Goal: Find specific page/section: Find specific page/section

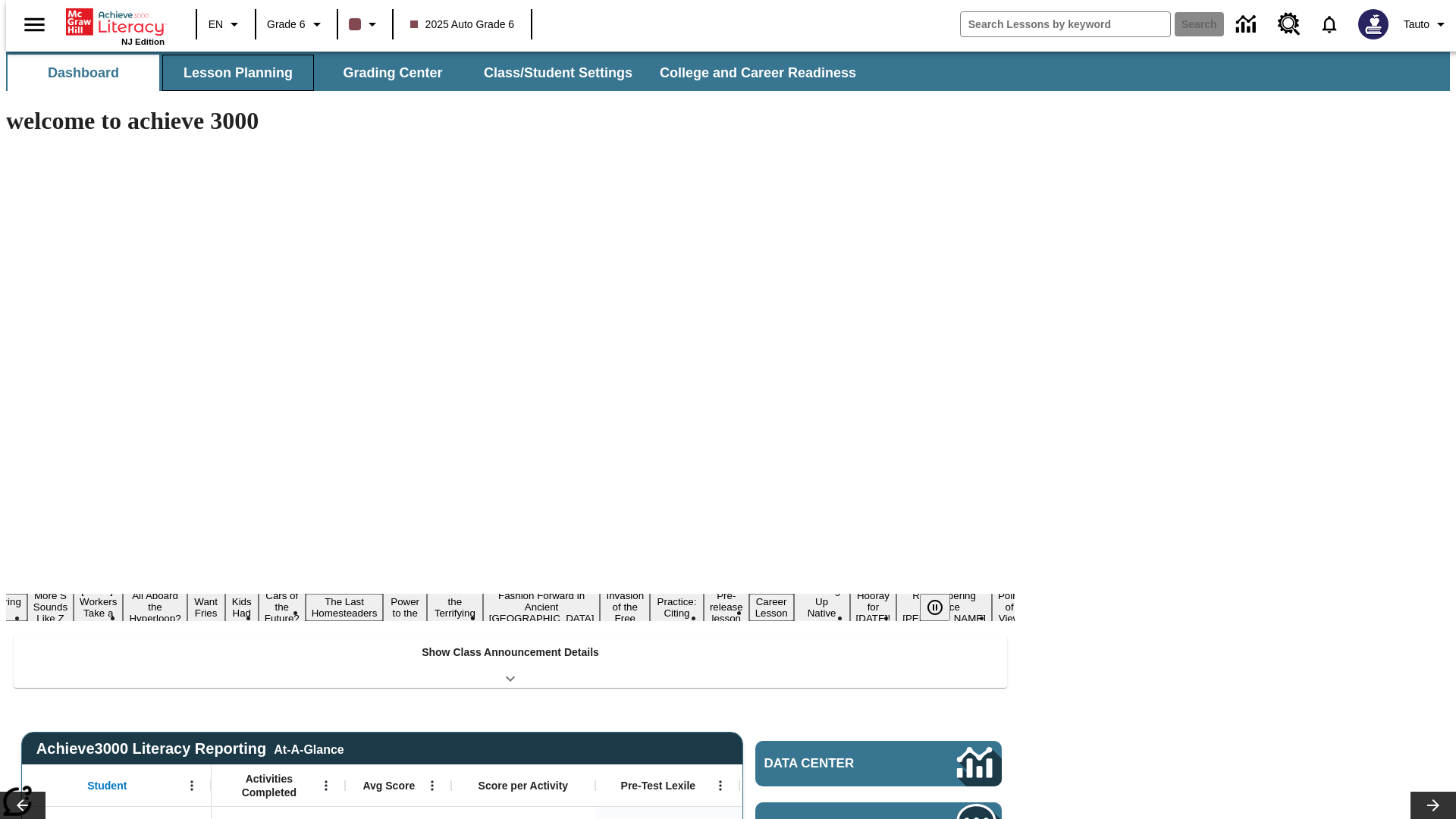
click at [232, 73] on button "Lesson Planning" at bounding box center [238, 73] width 151 height 37
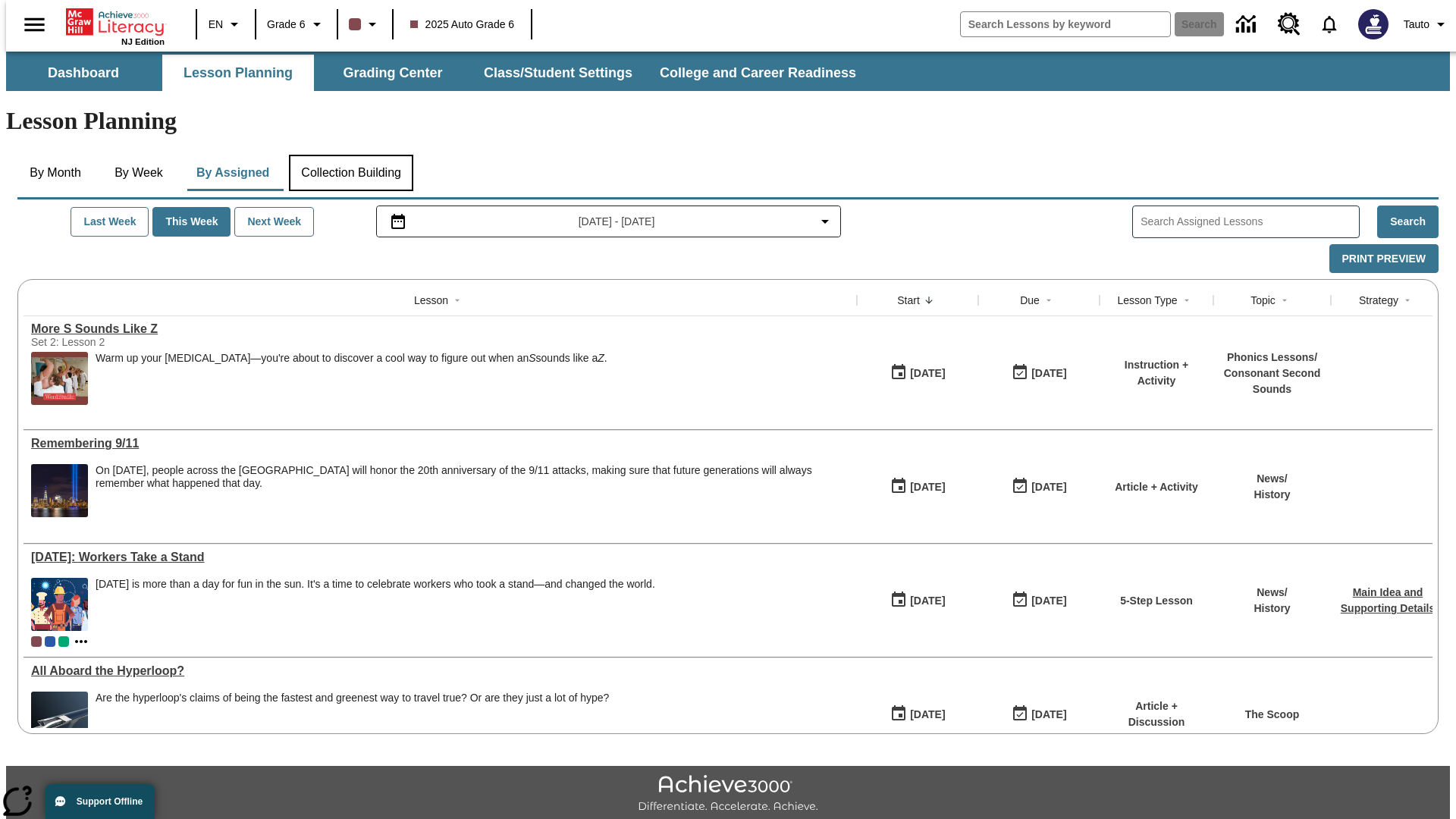
click at [350, 155] on button "Collection Building" at bounding box center [352, 173] width 125 height 37
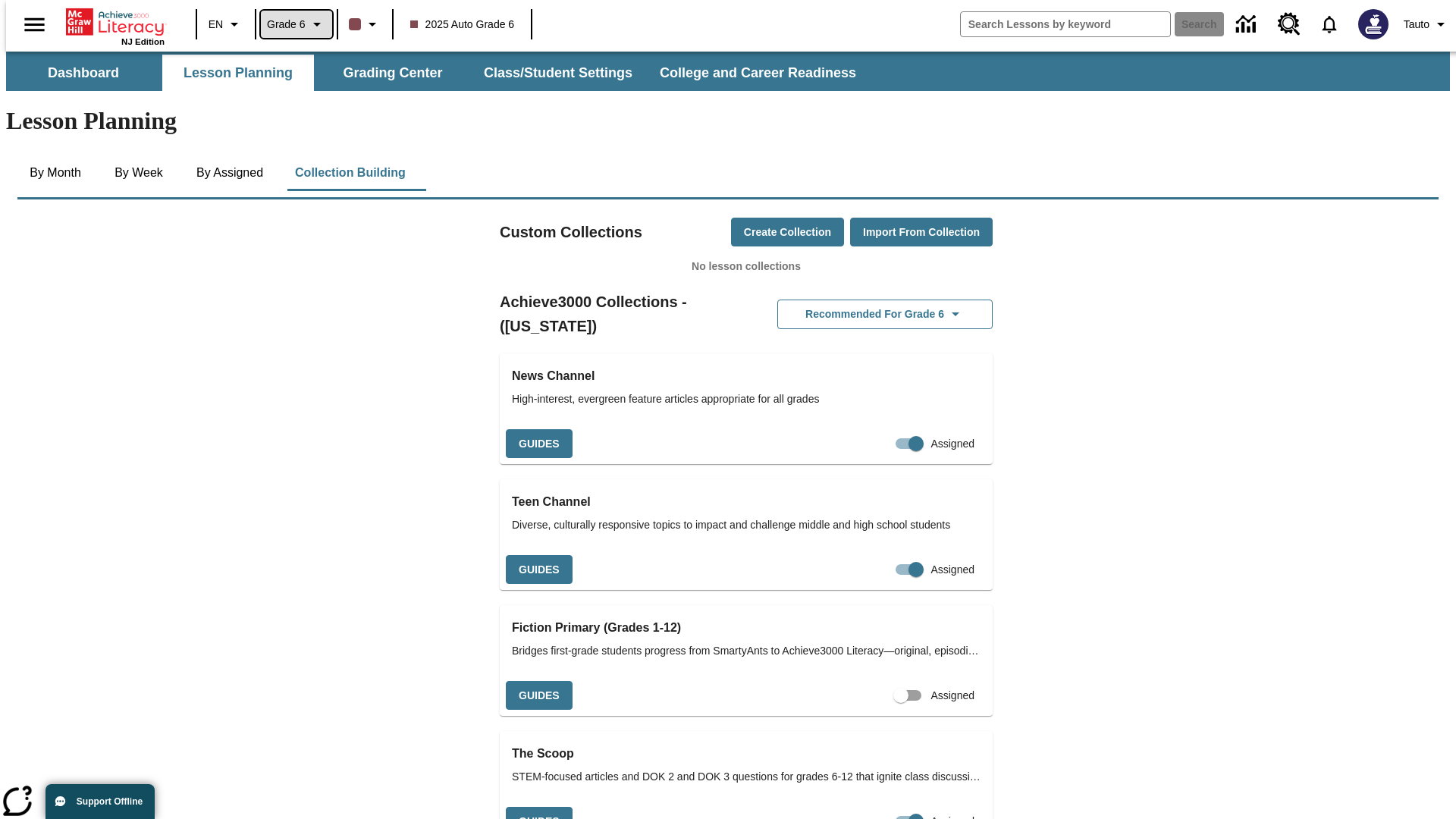
click at [291, 24] on span "Grade 6" at bounding box center [286, 24] width 39 height 16
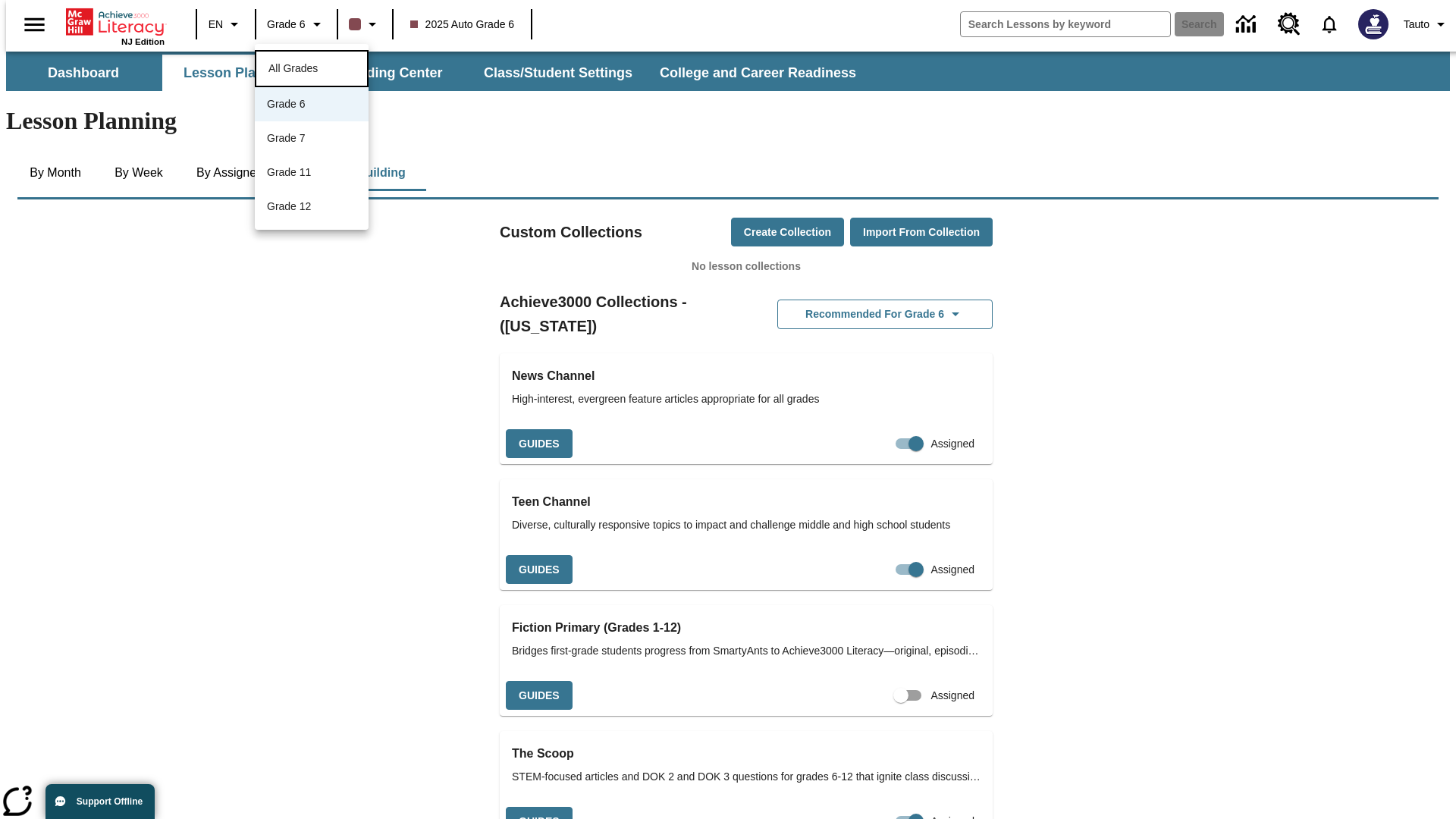
click at [312, 67] on span "All Grades" at bounding box center [293, 68] width 49 height 12
